Goal: Use online tool/utility: Utilize a website feature to perform a specific function

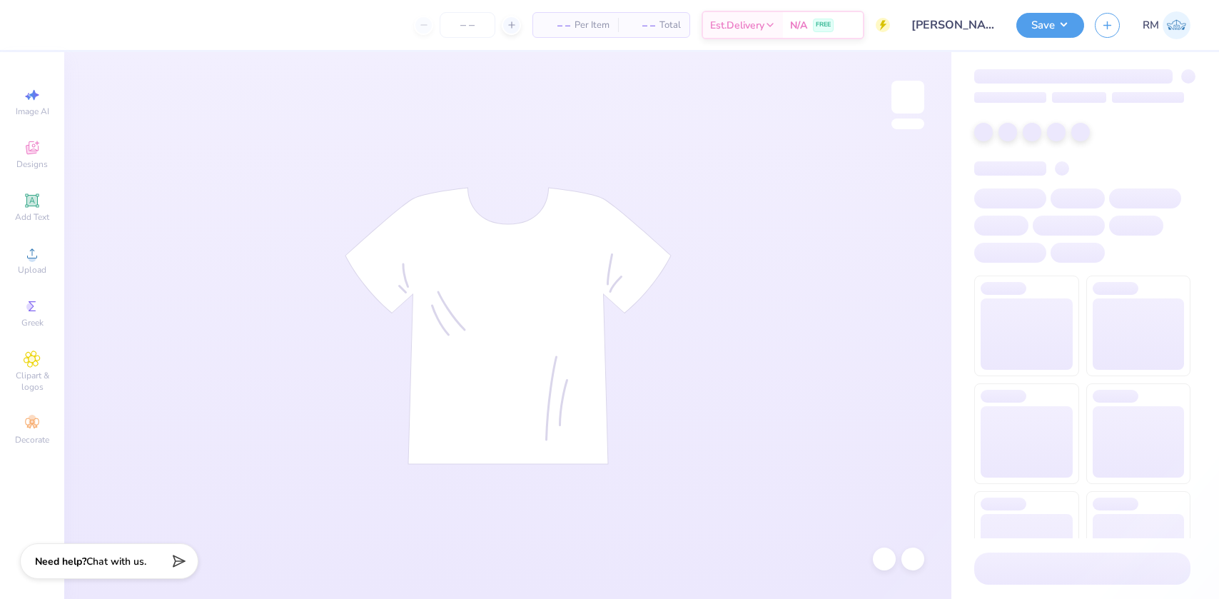
type input "24"
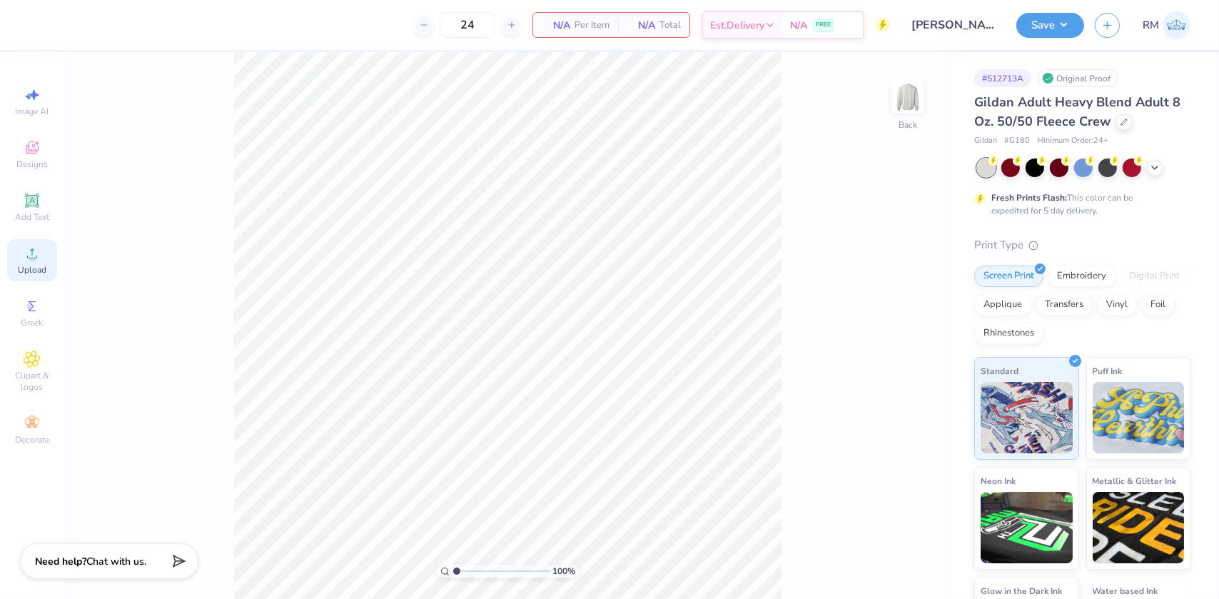
click at [27, 253] on icon at bounding box center [32, 253] width 17 height 17
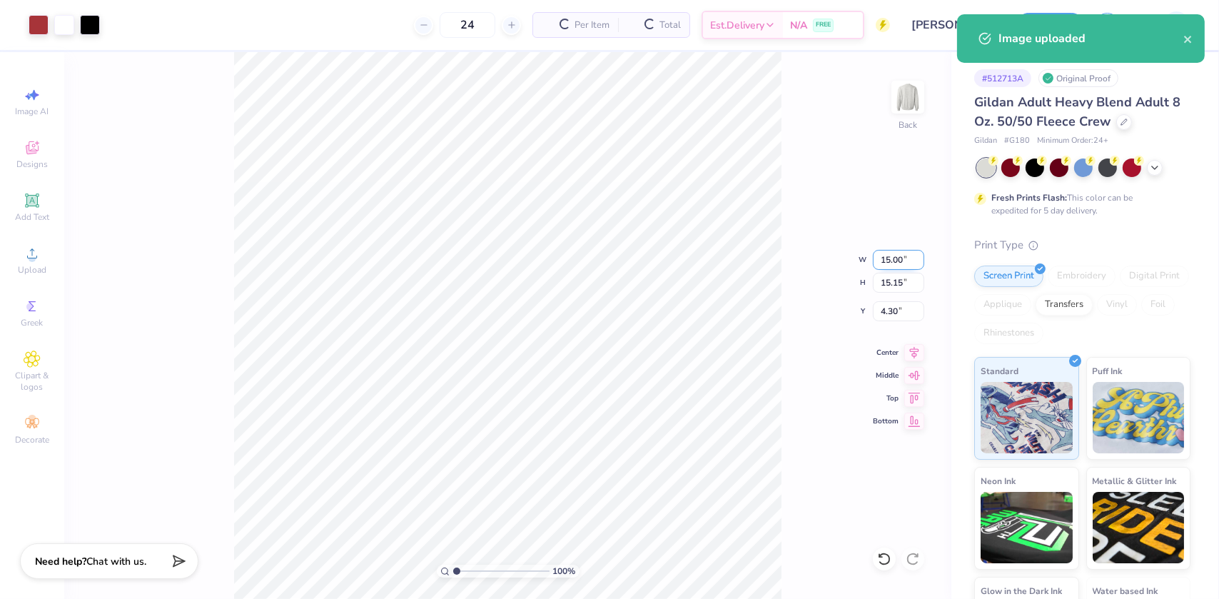
click at [889, 259] on input "15.00" at bounding box center [898, 260] width 51 height 20
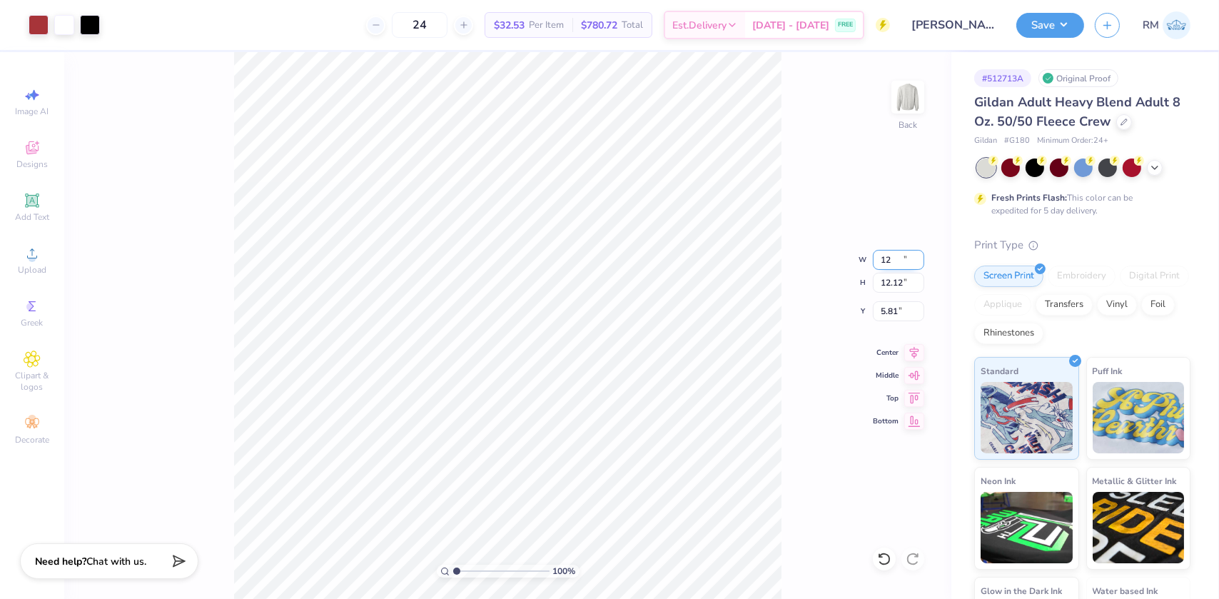
type input "12.00"
type input "12.12"
type input "5.81"
click at [888, 260] on input "12.00" at bounding box center [898, 260] width 51 height 20
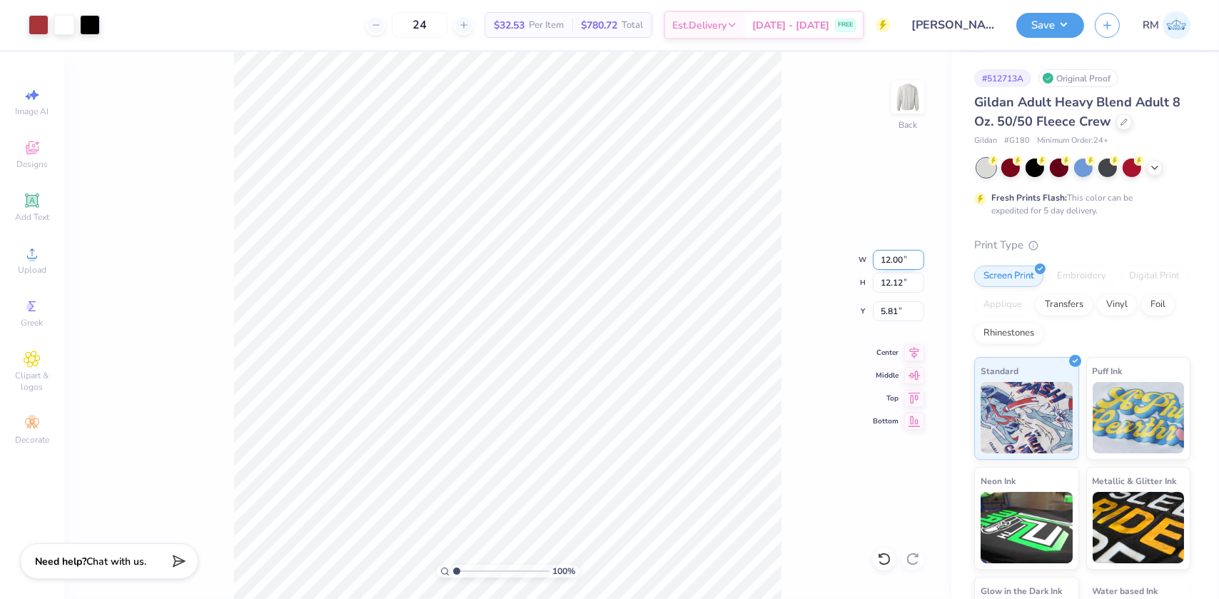
click at [888, 260] on input "12.00" at bounding box center [898, 260] width 51 height 20
type input "11.00"
type input "11.11"
click at [892, 307] on input "6.32" at bounding box center [898, 311] width 51 height 20
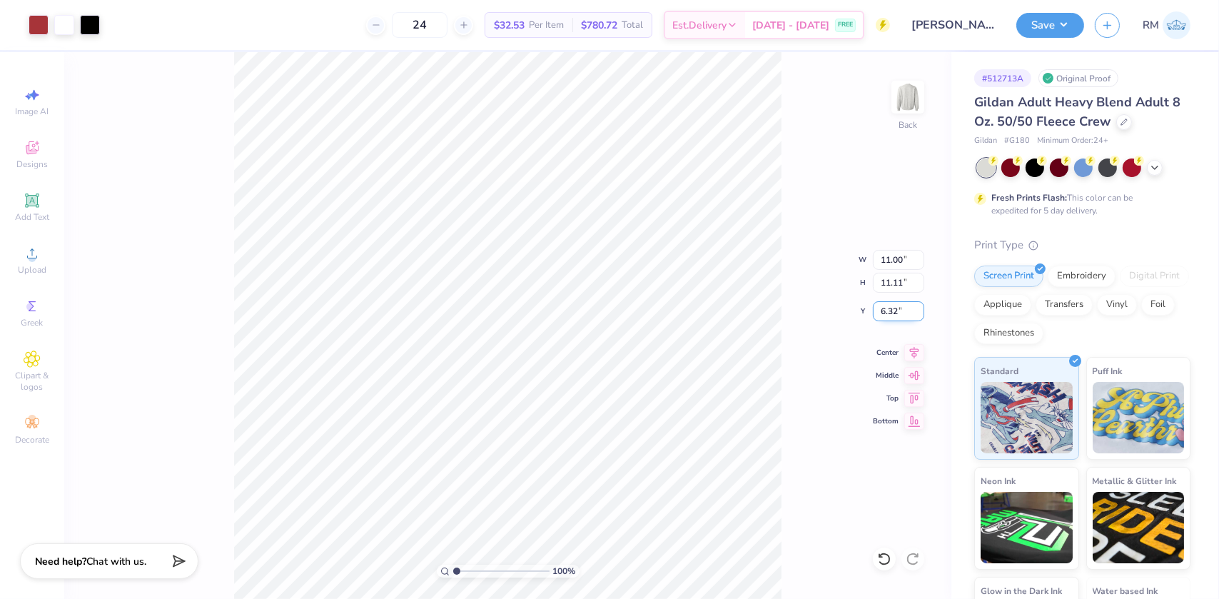
click at [892, 307] on input "6.32" at bounding box center [898, 311] width 51 height 20
type input "3.00"
click at [1057, 15] on button "Save" at bounding box center [1050, 23] width 68 height 25
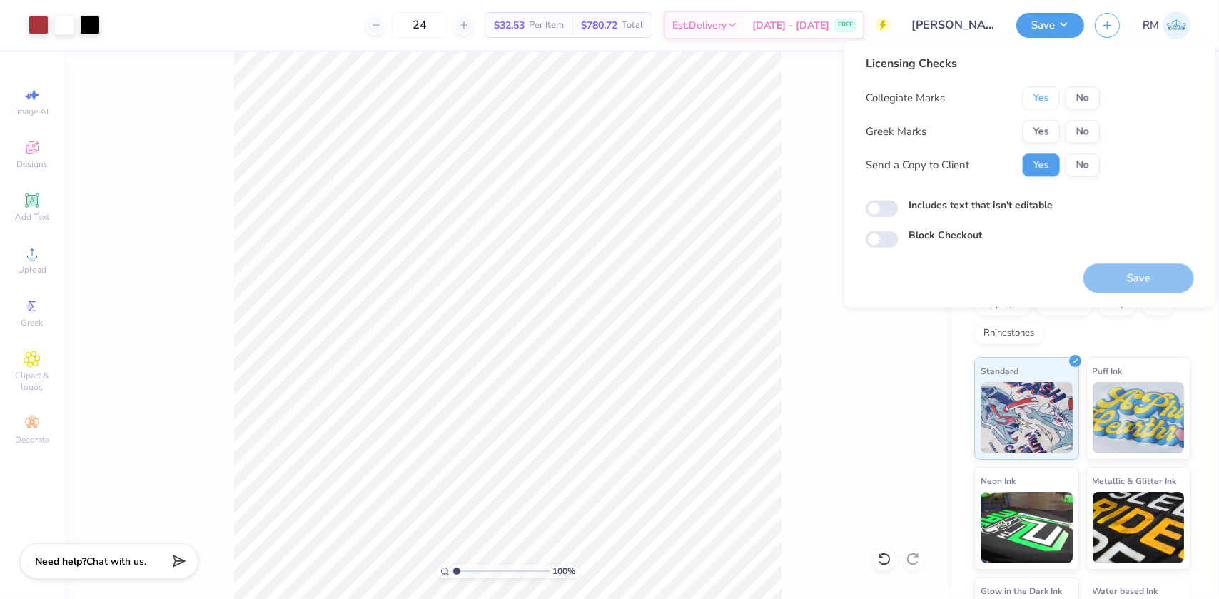
click at [1051, 93] on button "Yes" at bounding box center [1041, 97] width 37 height 23
click at [1047, 124] on button "Yes" at bounding box center [1041, 131] width 37 height 23
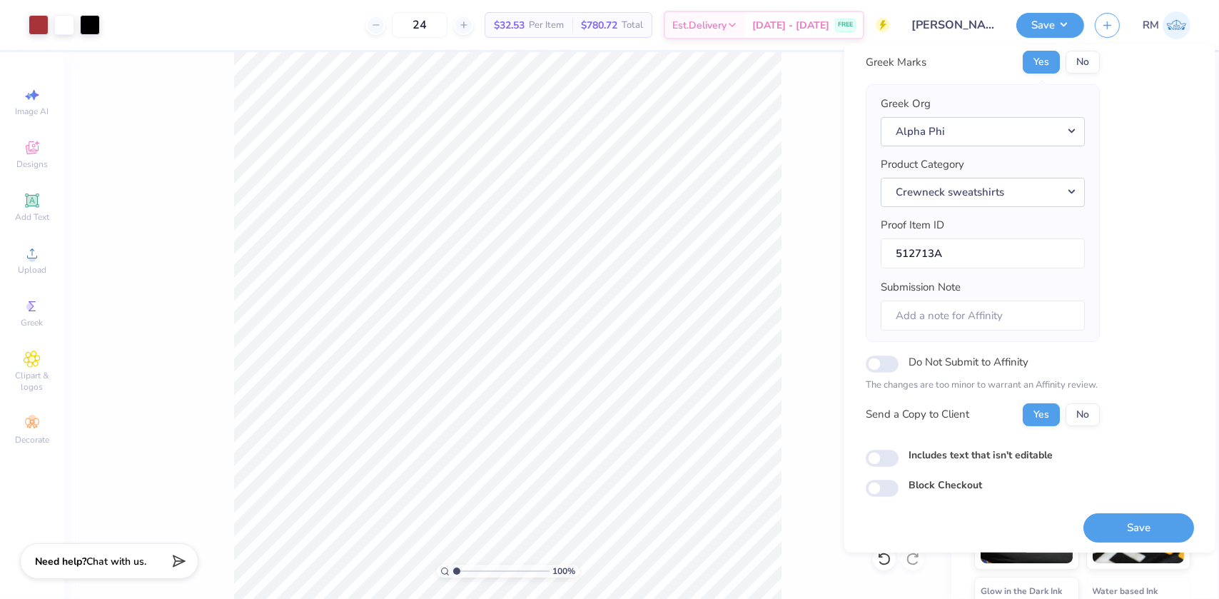
scroll to position [74, 0]
click at [1120, 529] on button "Save" at bounding box center [1138, 524] width 111 height 29
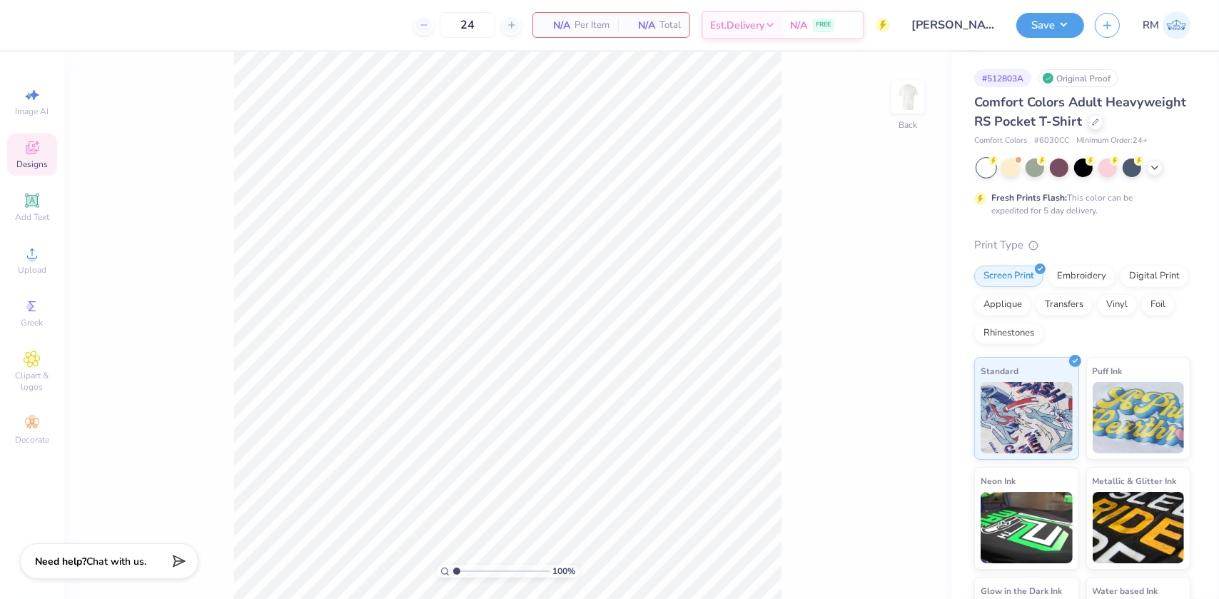
click at [50, 156] on div "Designs" at bounding box center [32, 154] width 50 height 42
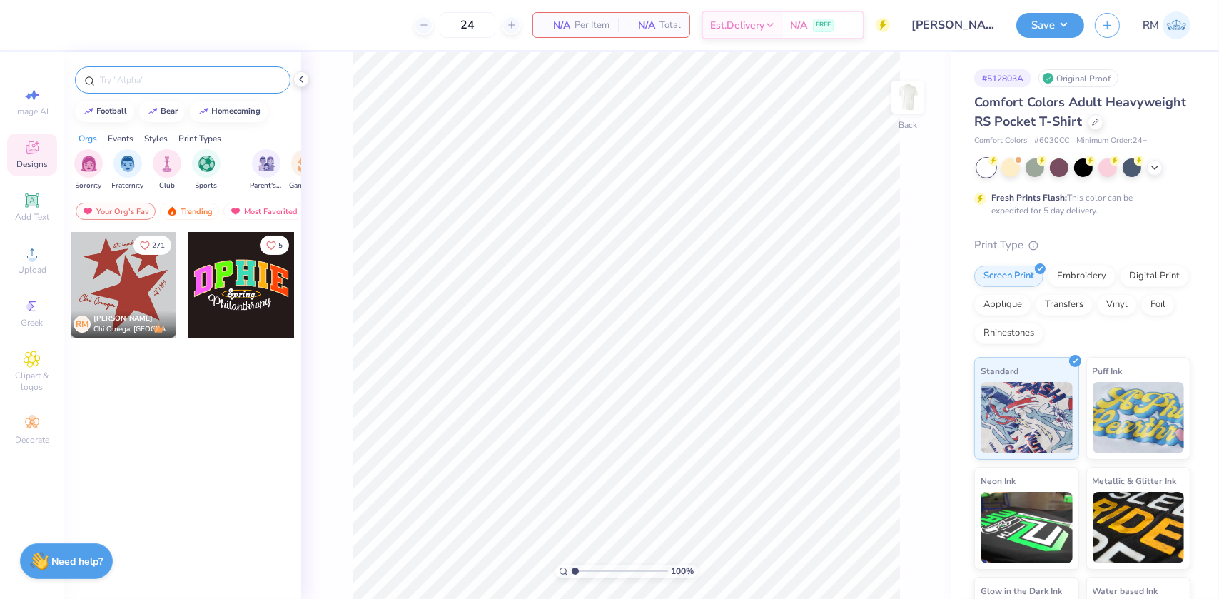
click at [184, 75] on input "text" at bounding box center [189, 80] width 183 height 14
type input "golfing"
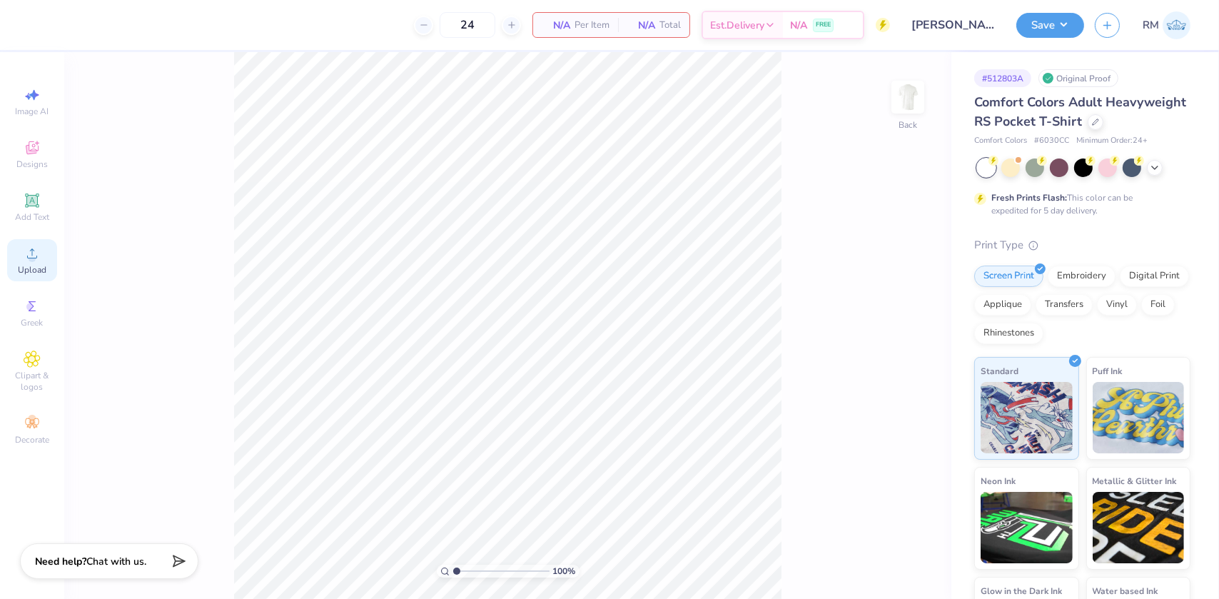
click at [34, 250] on icon at bounding box center [32, 253] width 17 height 17
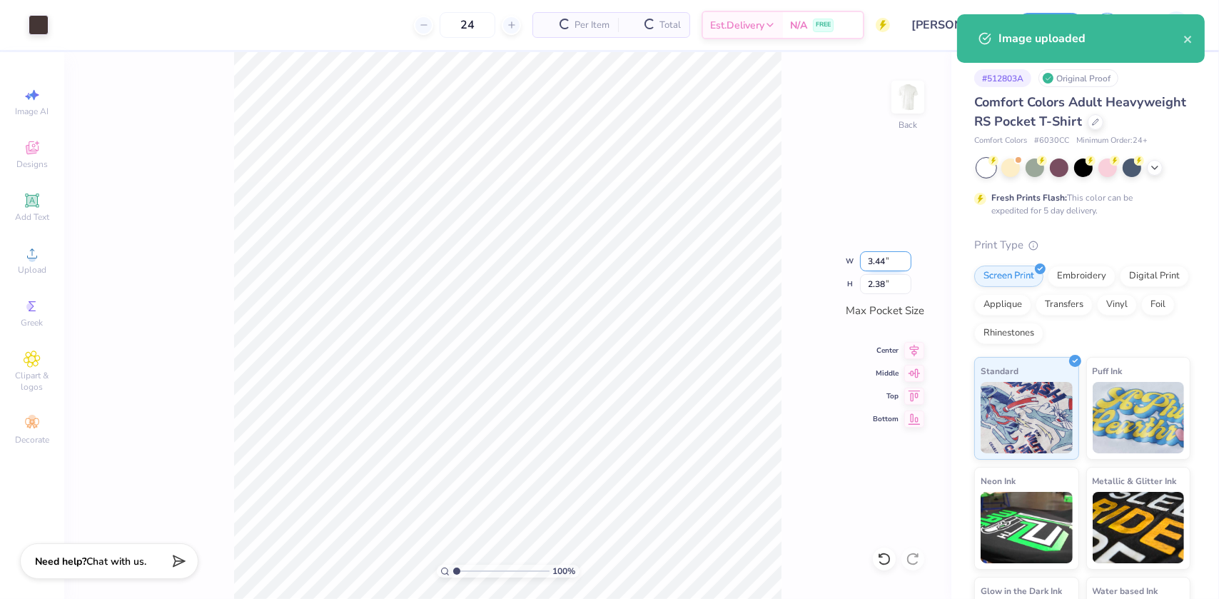
click at [878, 264] on input "3.44" at bounding box center [885, 261] width 51 height 20
type input "3.50"
type input "2.42"
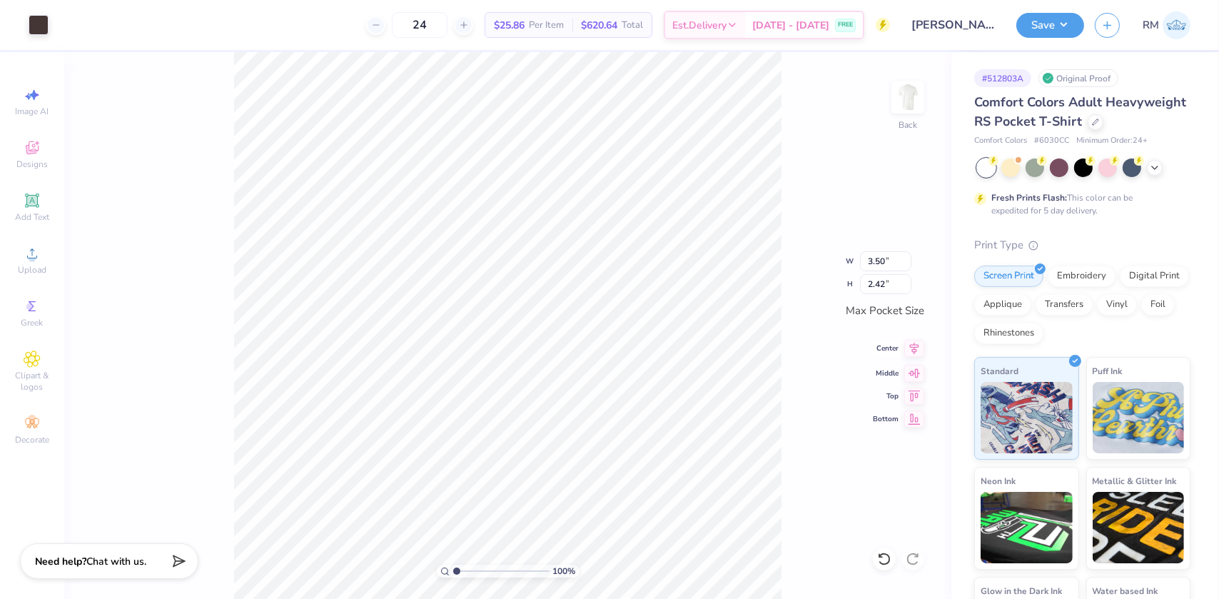
click at [910, 348] on icon at bounding box center [914, 348] width 20 height 17
click at [910, 371] on icon at bounding box center [914, 370] width 12 height 9
click at [904, 103] on img at bounding box center [907, 97] width 57 height 57
click at [27, 263] on div "Upload" at bounding box center [32, 260] width 50 height 42
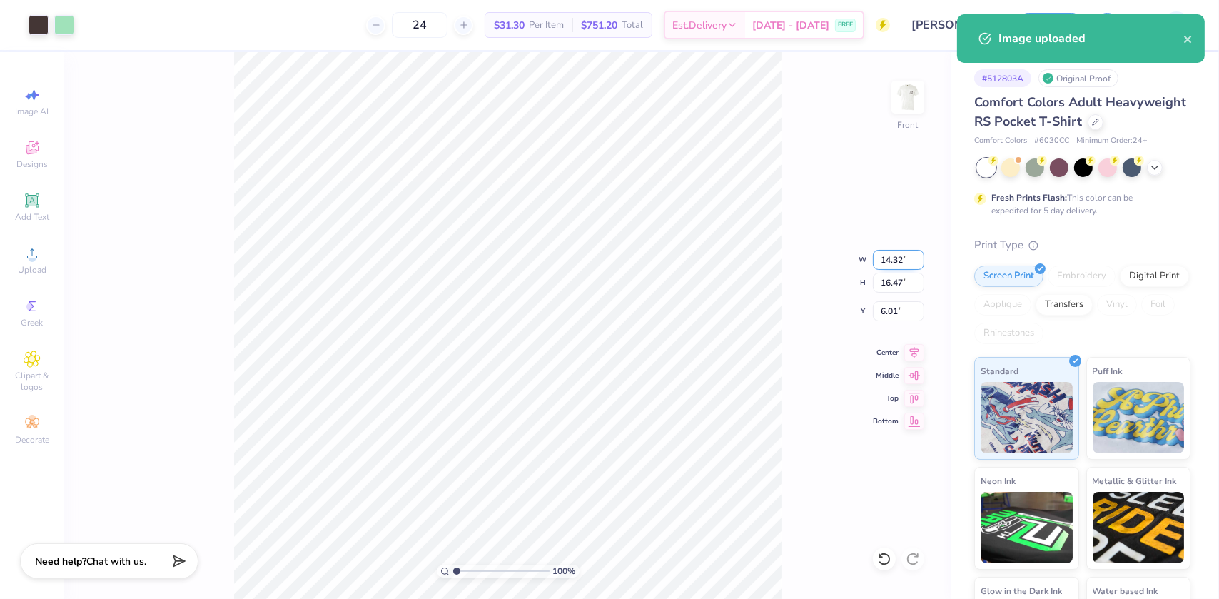
click at [892, 258] on input "14.32" at bounding box center [898, 260] width 51 height 20
type input "12.00"
type input "13.80"
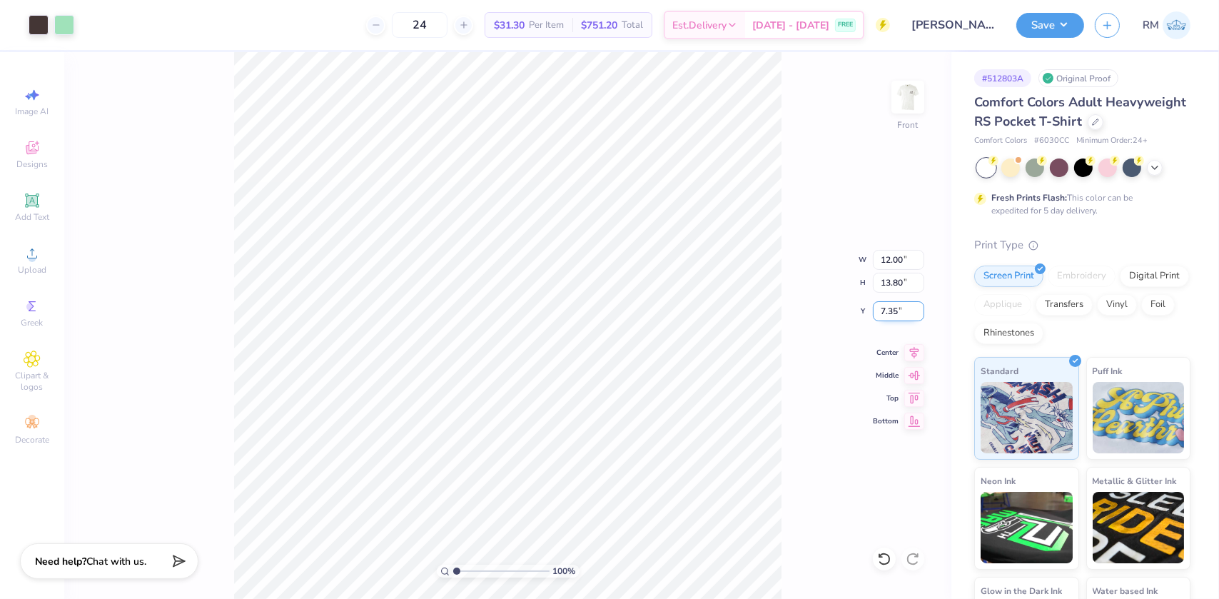
click at [895, 305] on input "7.35" at bounding box center [898, 311] width 51 height 20
type input "3.00"
click at [888, 257] on input "12.00" at bounding box center [898, 260] width 51 height 20
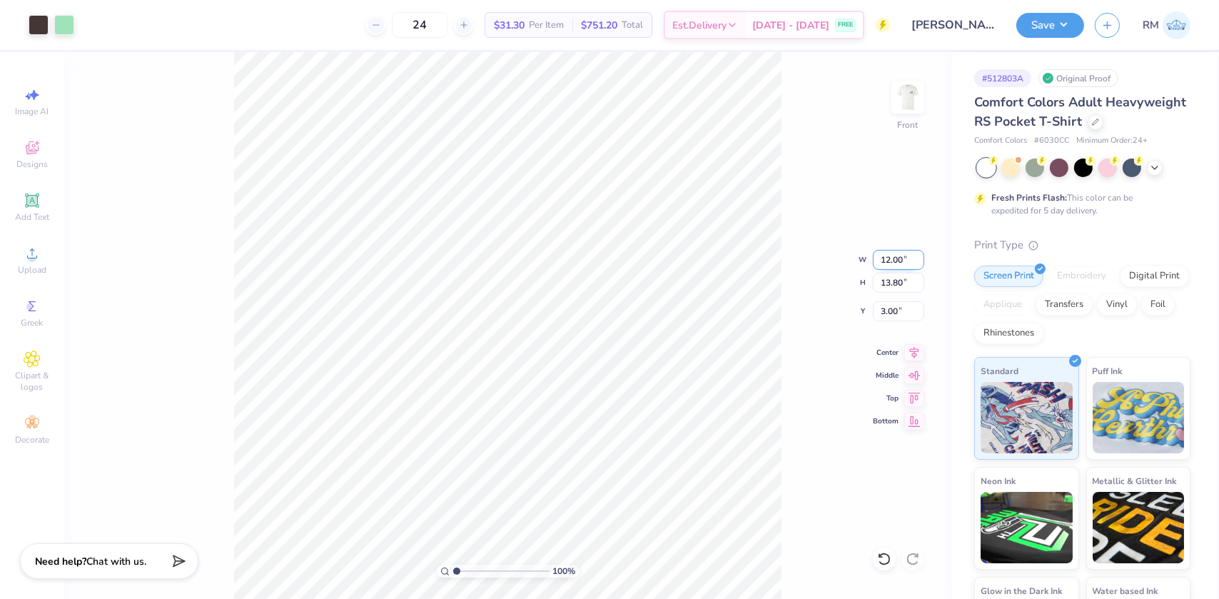
click at [888, 257] on input "12.00" at bounding box center [898, 260] width 51 height 20
type input "10.00"
type input "11.50"
type input "4.15"
click at [891, 313] on input "4.15" at bounding box center [898, 311] width 51 height 20
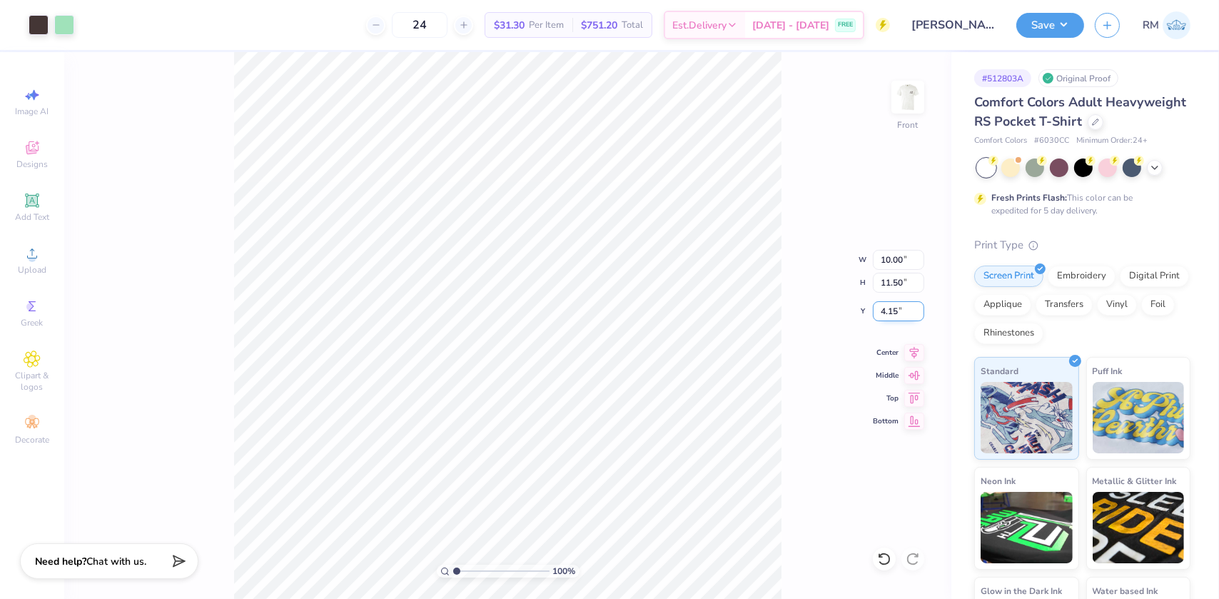
click at [891, 313] on input "4.15" at bounding box center [898, 311] width 51 height 20
type input "3.00"
click at [913, 348] on icon at bounding box center [914, 350] width 9 height 12
click at [1023, 19] on button "Save" at bounding box center [1050, 23] width 68 height 25
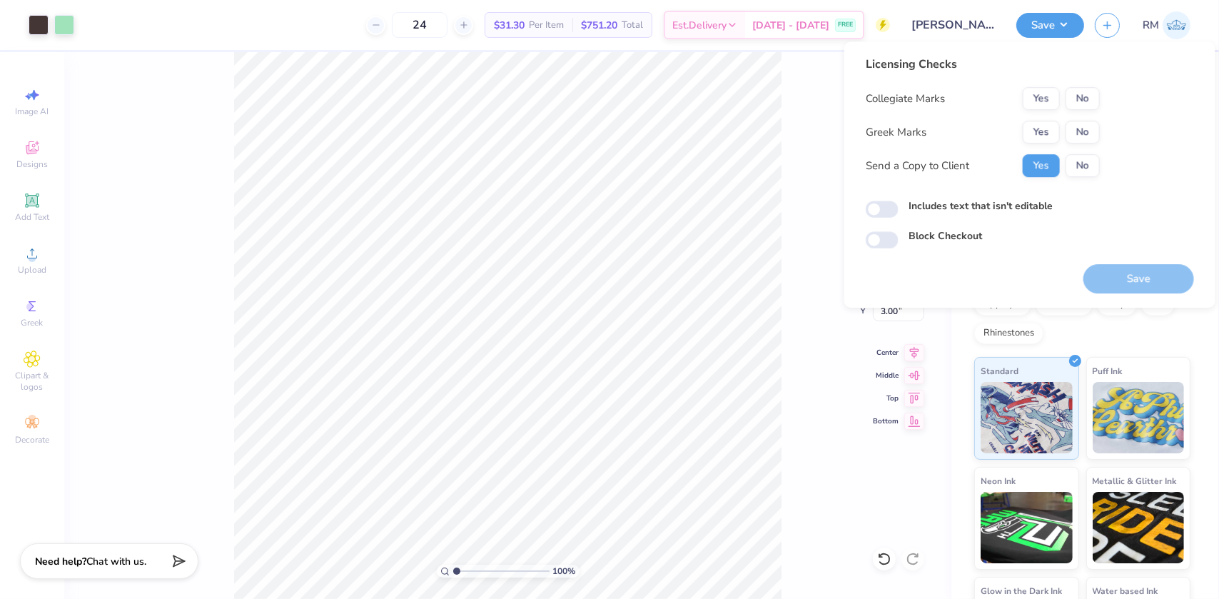
click at [1064, 112] on div "Collegiate Marks Yes No Greek Marks Yes No Send a Copy to Client Yes No" at bounding box center [983, 132] width 234 height 90
click at [1088, 98] on button "No" at bounding box center [1082, 98] width 34 height 23
click at [1032, 136] on button "Yes" at bounding box center [1041, 132] width 37 height 23
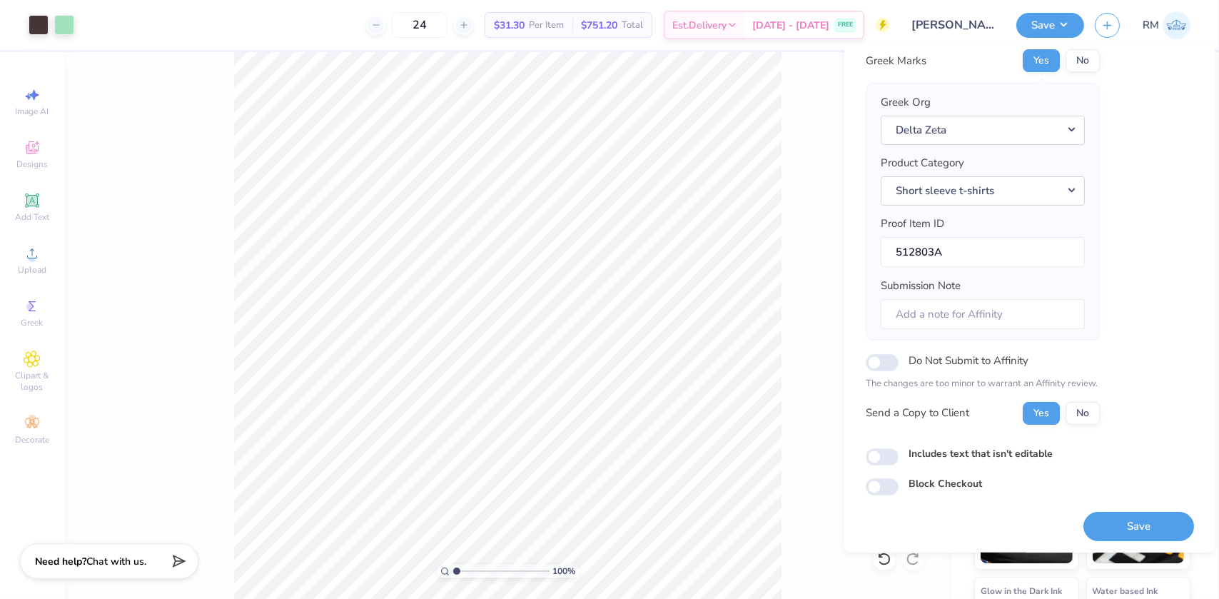
scroll to position [74, 0]
click at [1132, 510] on button "Save" at bounding box center [1138, 524] width 111 height 29
